Goal: Information Seeking & Learning: Understand process/instructions

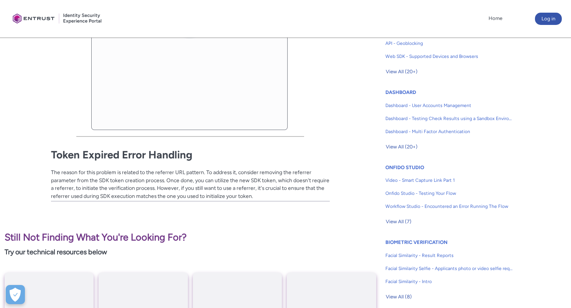
scroll to position [374, 0]
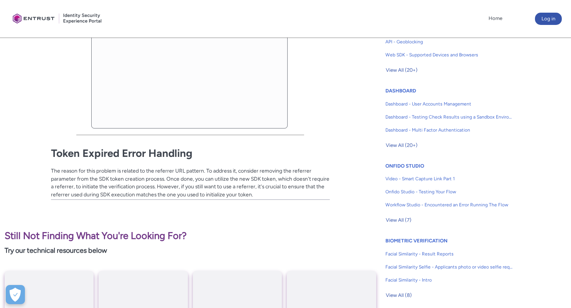
click at [165, 170] on div "Overview During your WebSDK testing, it's possible that you may come across the…" at bounding box center [190, 26] width 279 height 344
click at [299, 169] on div "Overview During your WebSDK testing, it's possible that you may come across the…" at bounding box center [190, 26] width 279 height 344
click at [173, 179] on div "Overview During your WebSDK testing, it's possible that you may come across the…" at bounding box center [190, 26] width 279 height 344
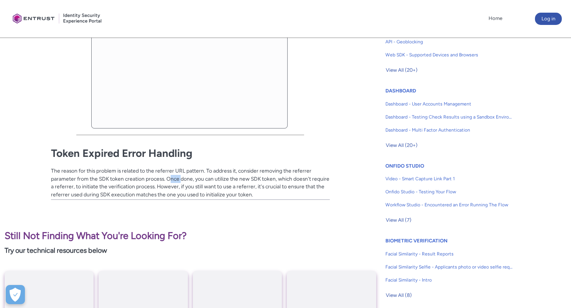
click at [173, 179] on div "Overview During your WebSDK testing, it's possible that you may come across the…" at bounding box center [190, 26] width 279 height 344
click at [303, 170] on div "Overview During your WebSDK testing, it's possible that you may come across the…" at bounding box center [190, 26] width 279 height 344
click at [300, 179] on div "Overview During your WebSDK testing, it's possible that you may come across the…" at bounding box center [190, 26] width 279 height 344
click at [92, 189] on div "Overview During your WebSDK testing, it's possible that you may come across the…" at bounding box center [190, 26] width 279 height 344
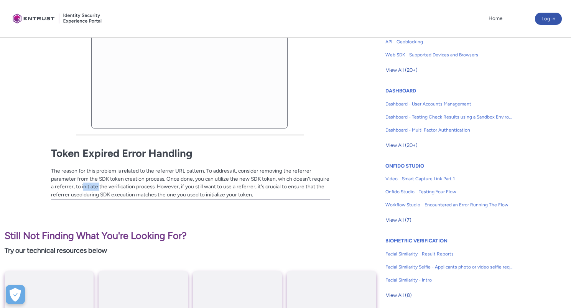
click at [92, 189] on div "Overview During your WebSDK testing, it's possible that you may come across the…" at bounding box center [190, 26] width 279 height 344
click at [229, 187] on div "Overview During your WebSDK testing, it's possible that you may come across the…" at bounding box center [190, 26] width 279 height 344
click at [248, 189] on div "Overview During your WebSDK testing, it's possible that you may come across the…" at bounding box center [190, 26] width 279 height 344
click at [245, 187] on div "Overview During your WebSDK testing, it's possible that you may come across the…" at bounding box center [190, 26] width 279 height 344
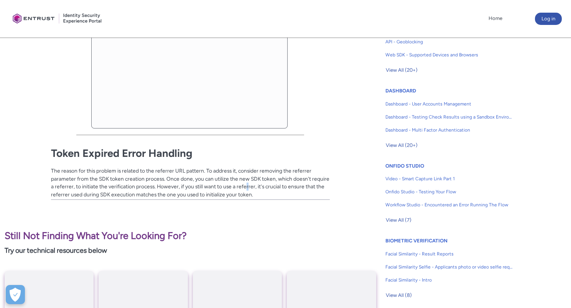
click at [245, 187] on div "Overview During your WebSDK testing, it's possible that you may come across the…" at bounding box center [190, 26] width 279 height 344
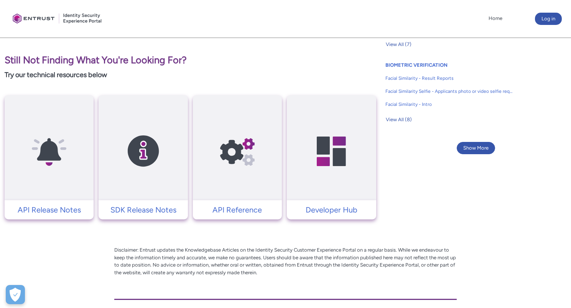
scroll to position [594, 0]
